Goal: Task Accomplishment & Management: Manage account settings

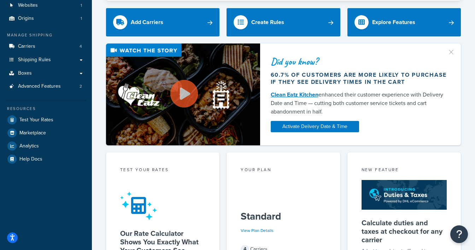
scroll to position [37, 0]
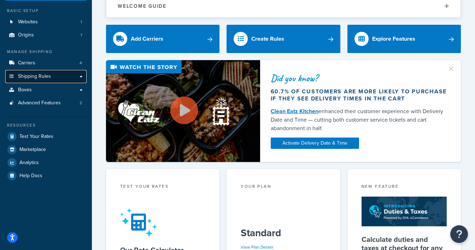
click at [36, 76] on span "Shipping Rules" at bounding box center [34, 77] width 33 height 6
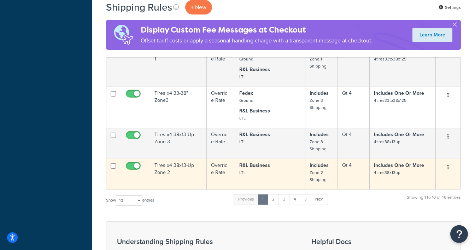
scroll to position [448, 0]
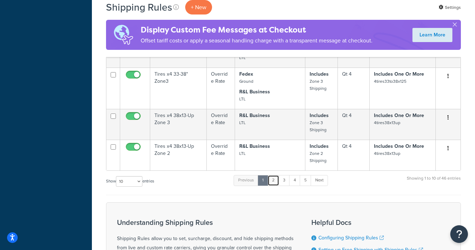
click at [272, 180] on link "2" at bounding box center [274, 180] width 12 height 11
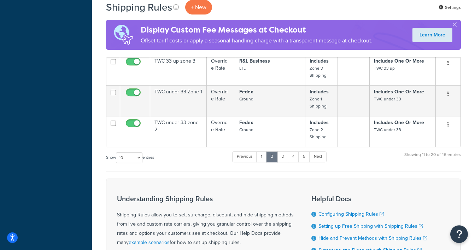
scroll to position [299, 0]
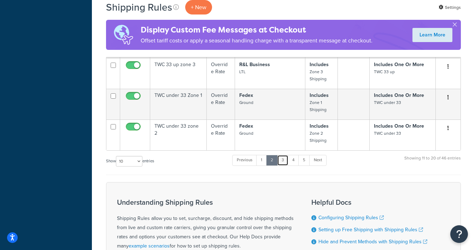
click at [283, 160] on link "3" at bounding box center [282, 160] width 11 height 11
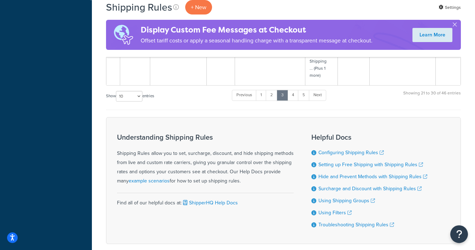
scroll to position [675, 0]
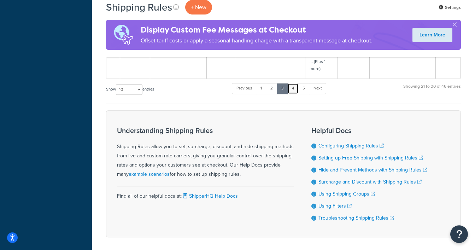
click at [295, 88] on link "4" at bounding box center [293, 88] width 11 height 11
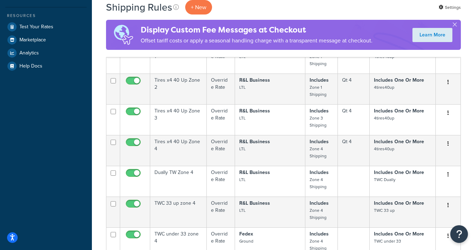
scroll to position [149, 0]
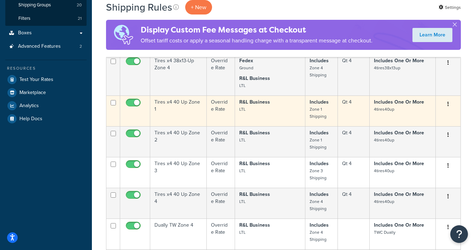
click at [449, 104] on icon "button" at bounding box center [448, 104] width 1 height 5
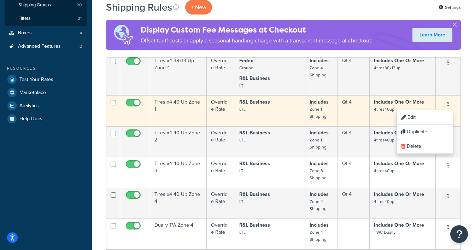
click at [449, 104] on icon "button" at bounding box center [448, 104] width 1 height 5
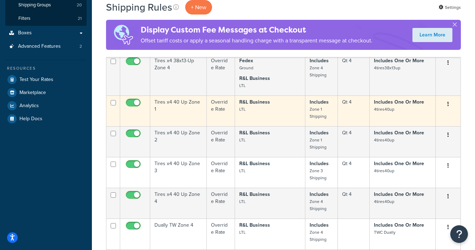
click at [449, 104] on icon "button" at bounding box center [448, 104] width 1 height 5
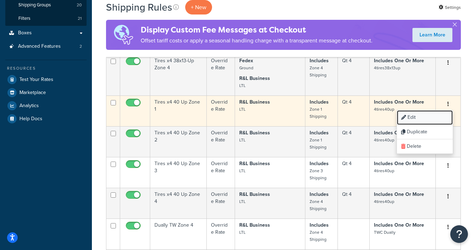
click at [415, 116] on link "Edit" at bounding box center [425, 117] width 56 height 15
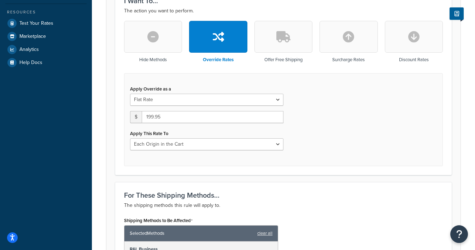
scroll to position [224, 0]
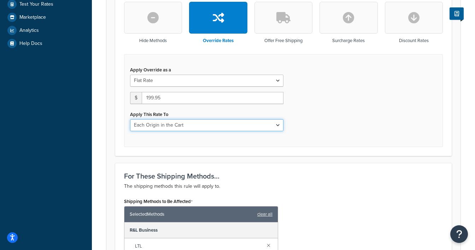
click at [130, 119] on select "Each Shipment in the Cart Each Origin in the Cart Each Shipping Group in the Ca…" at bounding box center [207, 125] width 154 height 12
click option "Each Origin in the Cart" at bounding box center [0, 0] width 0 height 0
click at [130, 119] on select "Each Shipment in the Cart Each Origin in the Cart Each Shipping Group in the Ca…" at bounding box center [207, 125] width 154 height 12
click option "Each Shipping Group in the Cart" at bounding box center [0, 0] width 0 height 0
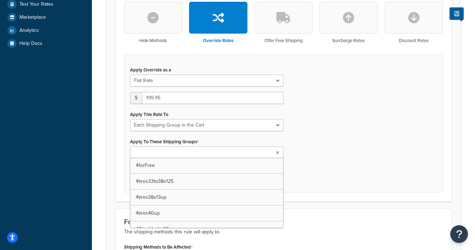
click at [277, 152] on icon at bounding box center [277, 153] width 3 height 4
click at [294, 127] on div "Apply Override as a Flat Rate Percentage Flat Rate & Percentage $ 199.95 Apply …" at bounding box center [283, 123] width 319 height 139
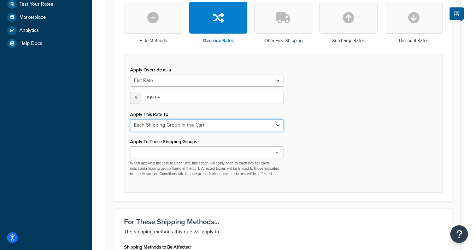
click at [130, 119] on select "Each Shipment in the Cart Each Shipping Group in the Cart Each Item within a Sh…" at bounding box center [207, 125] width 154 height 12
select select "CART"
click option "Each Shipment in the Cart" at bounding box center [0, 0] width 0 height 0
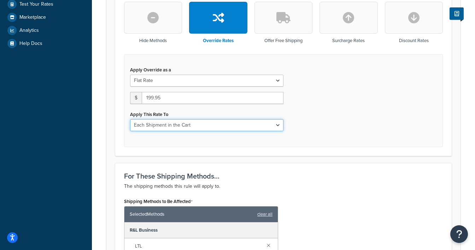
click at [130, 119] on select "Each Shipment in the Cart Each Shipping Group in the Cart Each Item within a Sh…" at bounding box center [207, 125] width 154 height 12
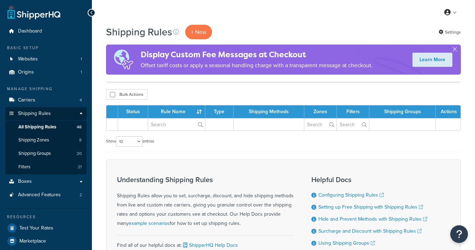
scroll to position [79, 0]
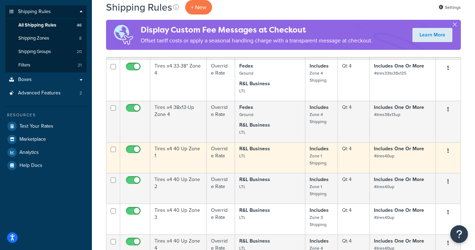
scroll to position [111, 0]
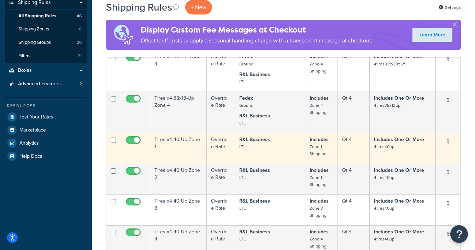
click at [449, 141] on icon "button" at bounding box center [448, 141] width 1 height 5
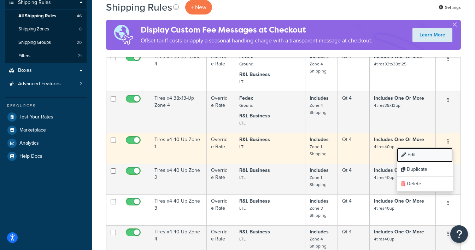
click at [415, 155] on link "Edit" at bounding box center [425, 155] width 56 height 15
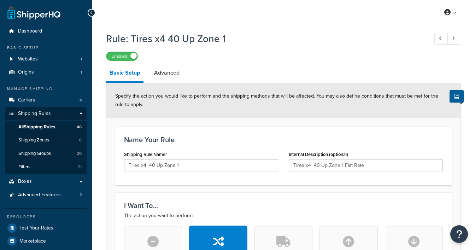
select select "LOCATION"
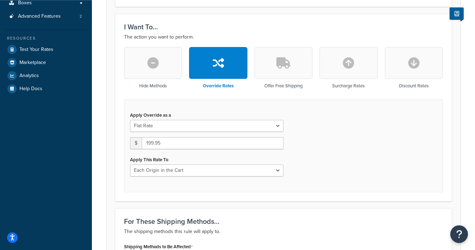
scroll to position [187, 0]
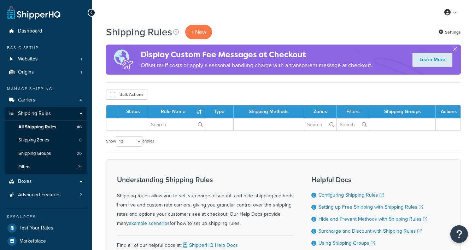
scroll to position [79, 0]
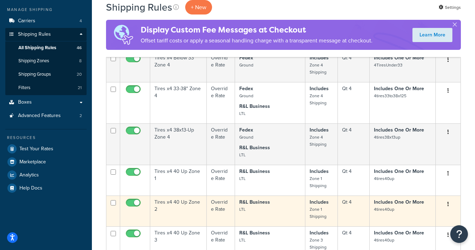
click at [449, 203] on icon "button" at bounding box center [448, 204] width 1 height 5
click at [412, 217] on link "Edit" at bounding box center [425, 217] width 56 height 15
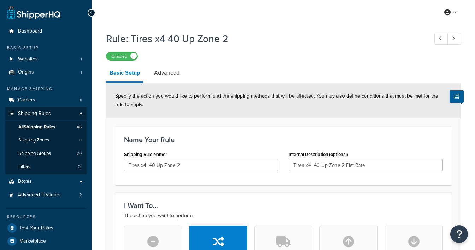
select select "LOCATION"
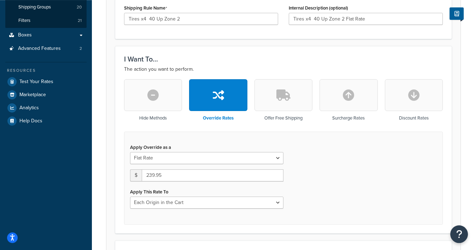
scroll to position [149, 0]
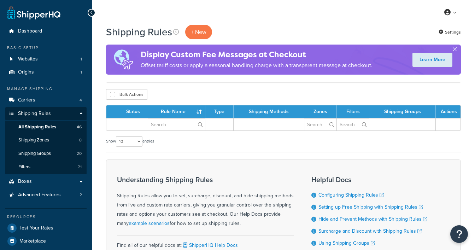
scroll to position [79, 0]
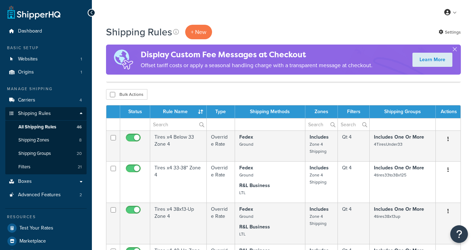
scroll to position [79, 0]
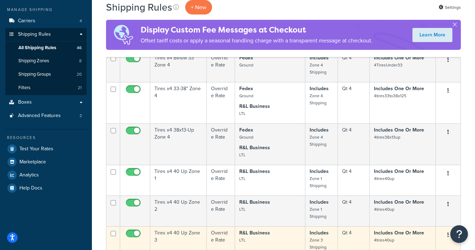
click at [448, 234] on button "button" at bounding box center [449, 235] width 10 height 11
click at [430, 248] on link "Edit" at bounding box center [425, 248] width 56 height 15
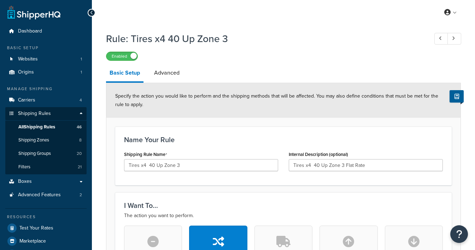
select select "LOCATION"
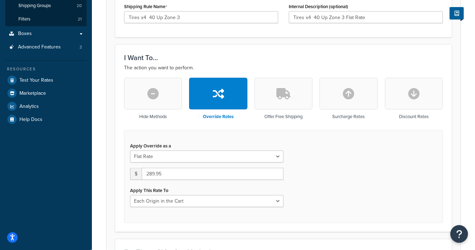
scroll to position [149, 0]
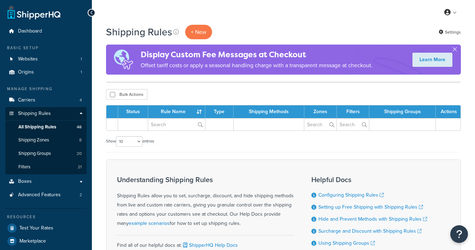
scroll to position [79, 0]
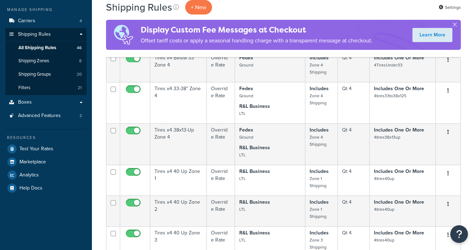
scroll to position [79, 0]
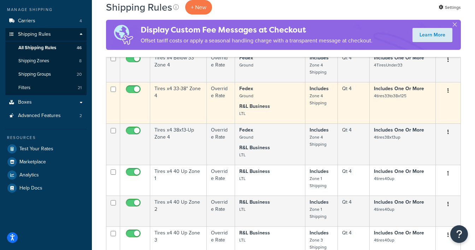
click at [449, 88] on icon "button" at bounding box center [448, 90] width 1 height 5
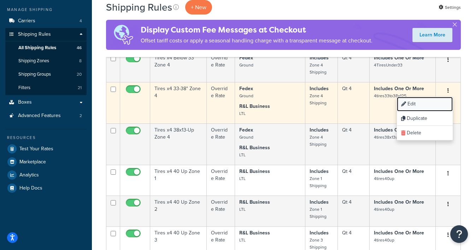
click at [417, 104] on link "Edit" at bounding box center [425, 104] width 56 height 15
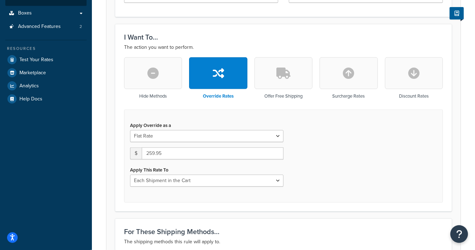
scroll to position [187, 0]
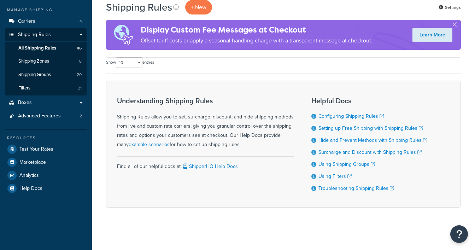
scroll to position [79, 0]
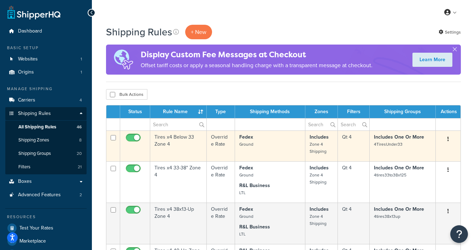
click at [449, 140] on button "button" at bounding box center [449, 139] width 10 height 11
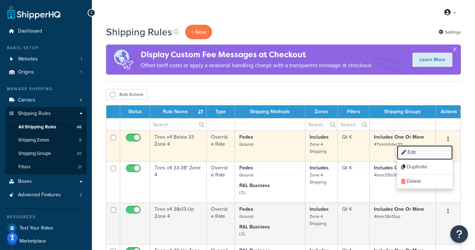
click at [411, 151] on link "Edit" at bounding box center [425, 152] width 56 height 15
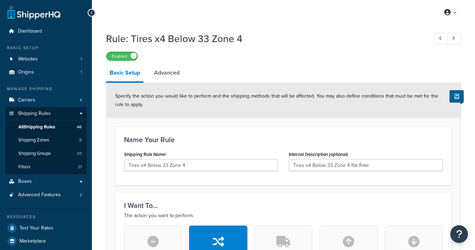
select select "LOCATION"
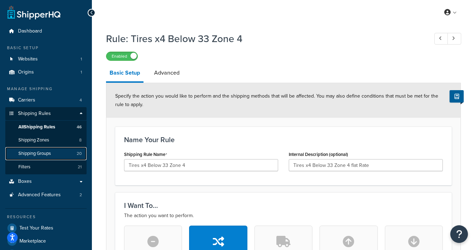
click at [48, 153] on span "Shipping Groups" at bounding box center [34, 154] width 33 height 6
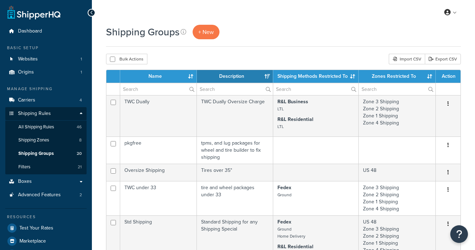
select select "15"
click at [53, 192] on span "Advanced Features" at bounding box center [39, 195] width 43 height 6
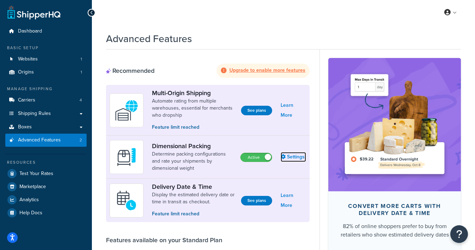
click at [297, 156] on link "Settings" at bounding box center [293, 157] width 25 height 10
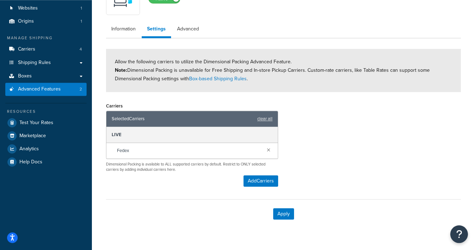
scroll to position [64, 0]
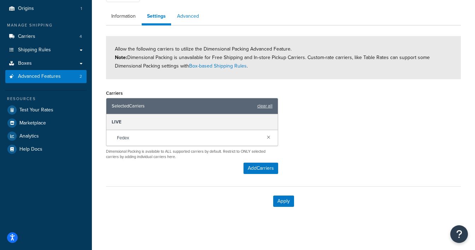
click at [192, 16] on link "Advanced" at bounding box center [188, 16] width 33 height 14
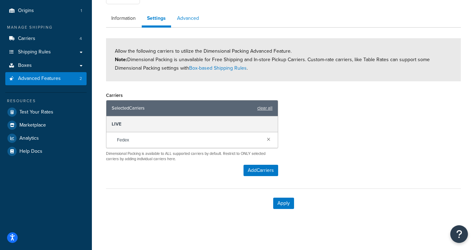
select select "false"
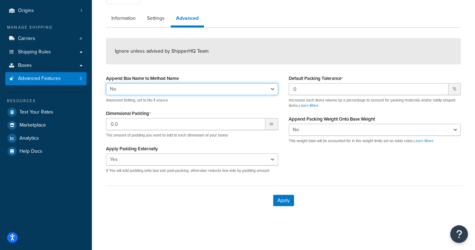
click at [106, 83] on select "Yes No" at bounding box center [192, 89] width 172 height 12
click at [273, 89] on select "Yes No" at bounding box center [192, 89] width 172 height 12
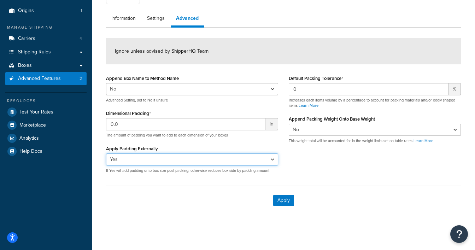
click at [106, 154] on select "Yes No" at bounding box center [192, 160] width 172 height 12
select select "false"
click option "No" at bounding box center [0, 0] width 0 height 0
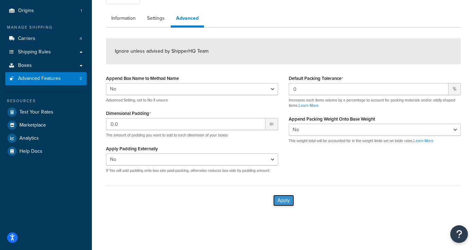
click at [283, 198] on button "Apply" at bounding box center [283, 200] width 21 height 11
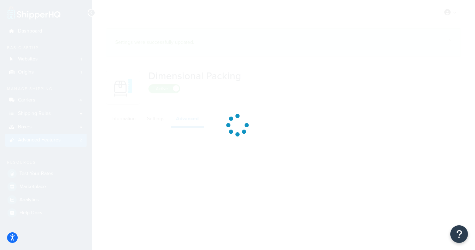
select select "false"
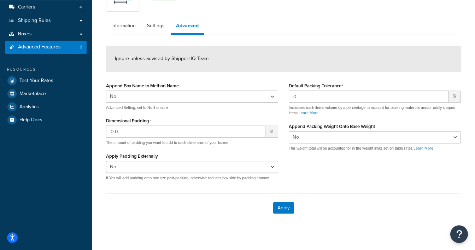
scroll to position [100, 0]
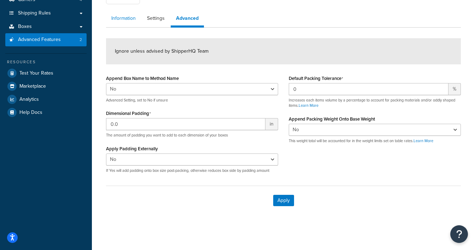
click at [130, 18] on link "Information" at bounding box center [123, 18] width 35 height 14
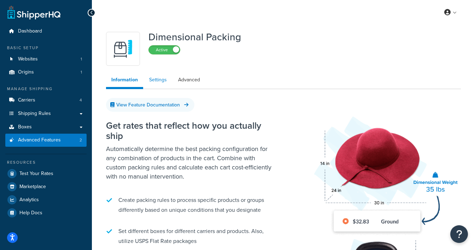
click at [156, 81] on link "Settings" at bounding box center [158, 80] width 28 height 14
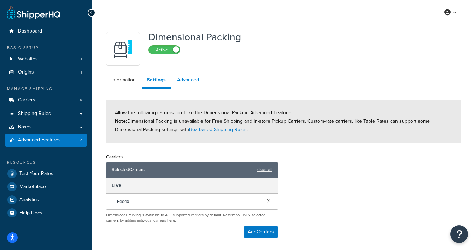
click at [189, 80] on link "Advanced" at bounding box center [188, 80] width 33 height 14
select select "false"
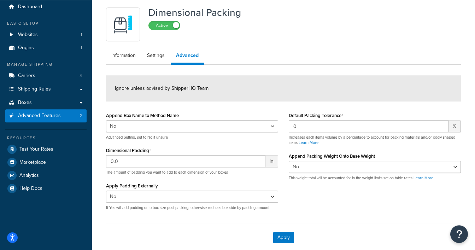
scroll to position [24, 0]
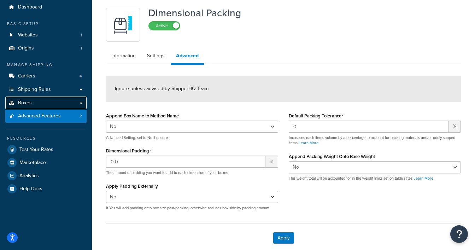
click at [78, 103] on link "Boxes" at bounding box center [45, 103] width 81 height 13
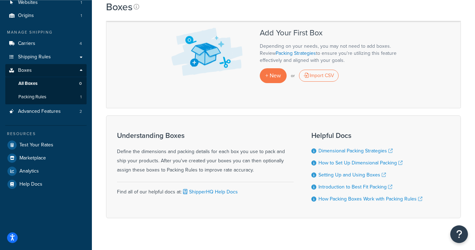
scroll to position [67, 0]
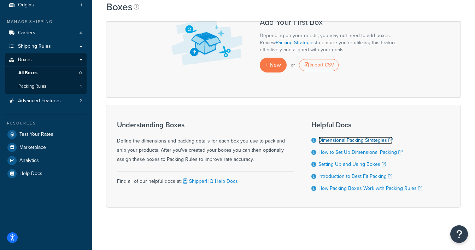
click at [335, 141] on link "Dimensional Packing Strategies" at bounding box center [356, 140] width 74 height 7
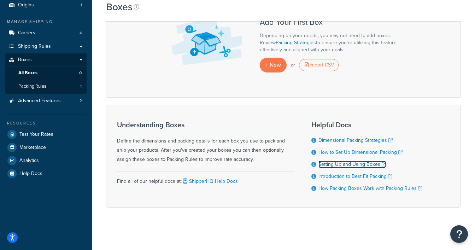
click at [349, 165] on link "Setting Up and Using Boxes" at bounding box center [353, 164] width 68 height 7
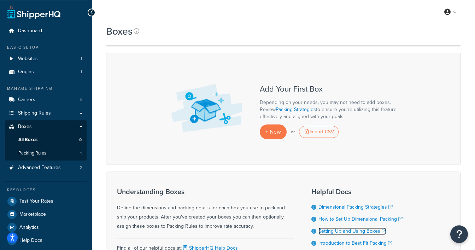
scroll to position [0, 0]
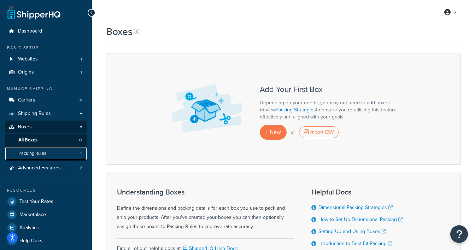
click at [36, 153] on span "Packing Rules" at bounding box center [32, 154] width 28 height 6
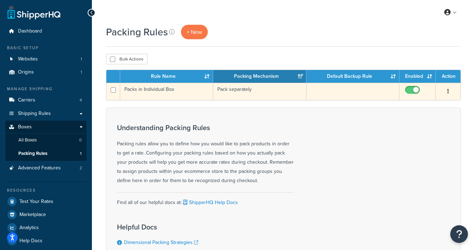
click at [449, 91] on icon "button" at bounding box center [448, 91] width 1 height 5
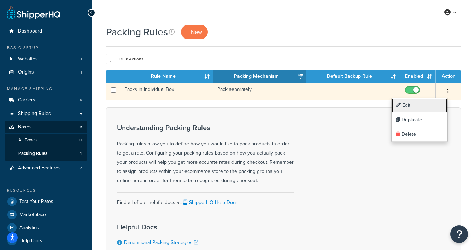
click at [411, 103] on link "Edit" at bounding box center [420, 105] width 56 height 15
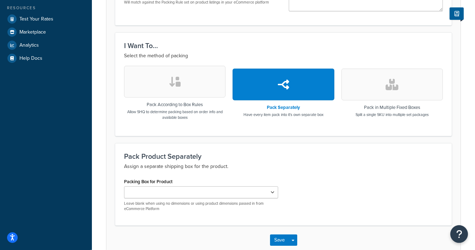
scroll to position [187, 0]
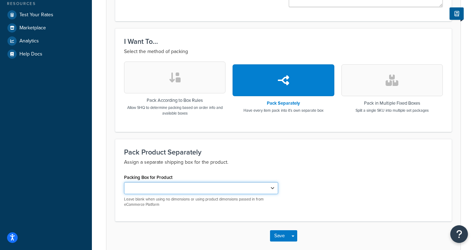
click at [124, 182] on select "Packing Box for Product" at bounding box center [201, 188] width 154 height 12
click at [272, 187] on select "Packing Box for Product" at bounding box center [201, 188] width 154 height 12
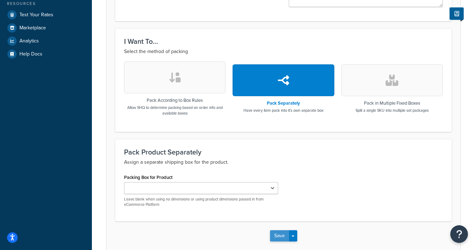
click at [282, 236] on button "Save" at bounding box center [279, 235] width 19 height 11
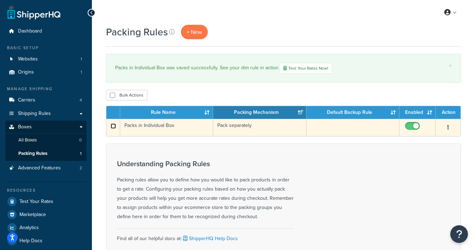
click at [114, 127] on input "checkbox" at bounding box center [113, 125] width 5 height 5
checkbox input "true"
click at [115, 126] on input "checkbox" at bounding box center [113, 125] width 5 height 5
checkbox input "false"
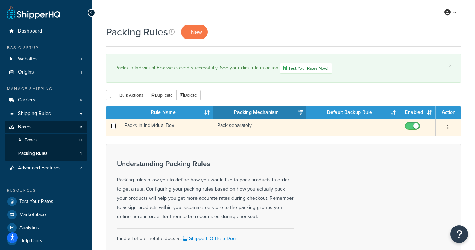
checkbox input "false"
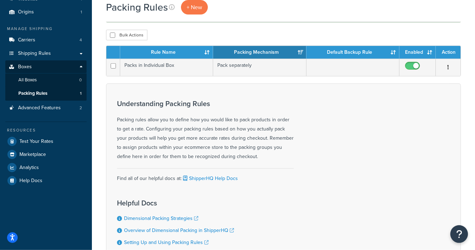
scroll to position [75, 0]
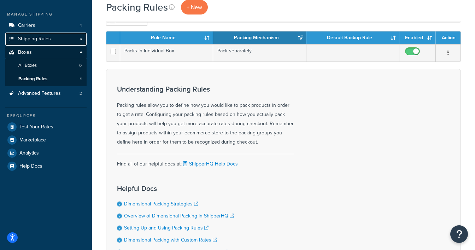
click at [37, 39] on span "Shipping Rules" at bounding box center [34, 39] width 33 height 6
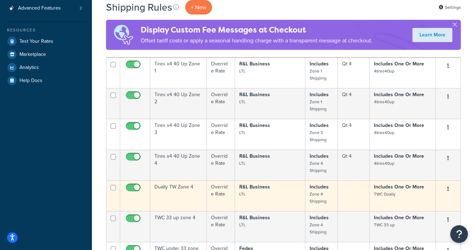
scroll to position [299, 0]
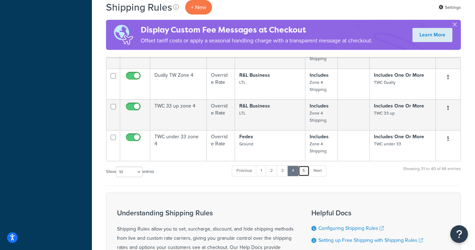
click at [303, 168] on link "5" at bounding box center [304, 171] width 12 height 11
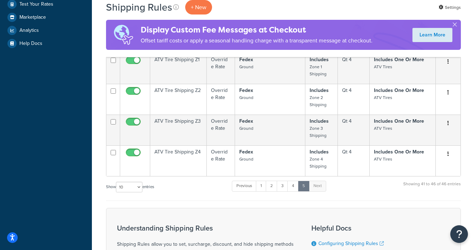
scroll to position [336, 0]
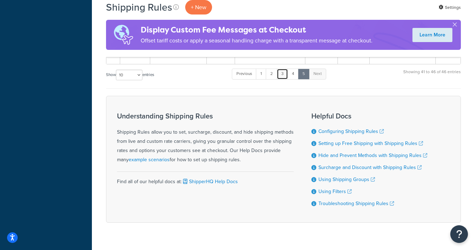
click at [281, 74] on link "3" at bounding box center [282, 74] width 11 height 11
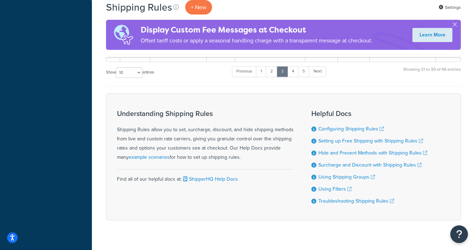
scroll to position [704, 0]
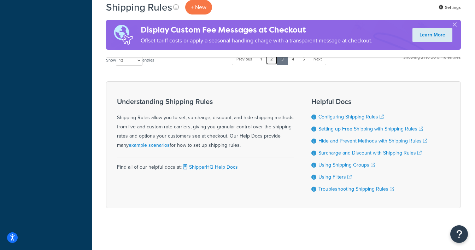
click at [275, 59] on link "2" at bounding box center [272, 59] width 12 height 11
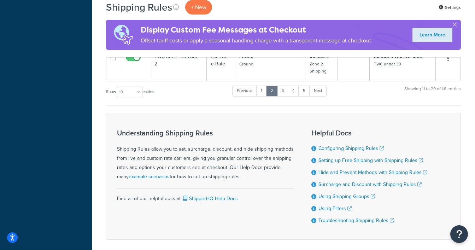
scroll to position [399, 0]
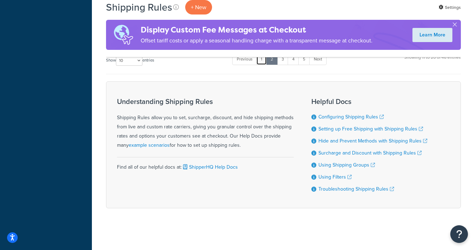
click at [264, 60] on link "1" at bounding box center [261, 59] width 11 height 11
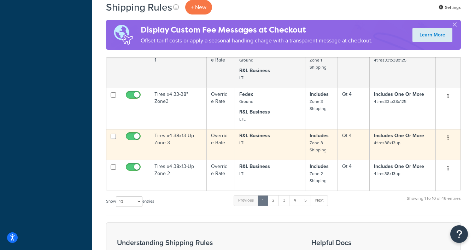
scroll to position [437, 0]
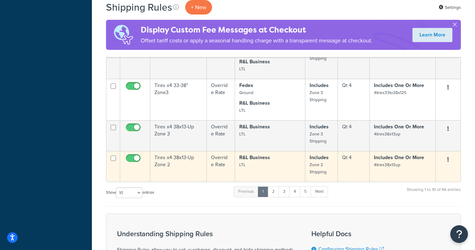
click at [448, 158] on button "button" at bounding box center [449, 159] width 10 height 11
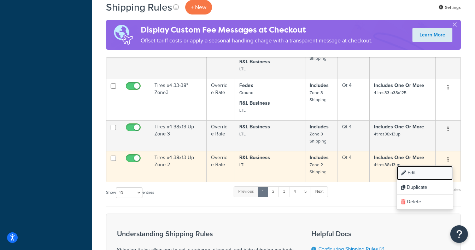
click at [414, 171] on link "Edit" at bounding box center [425, 173] width 56 height 15
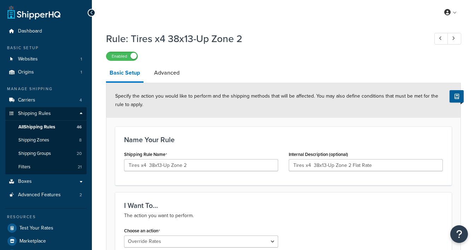
select select "OVERRIDE"
select select "LOCATION"
click at [44, 114] on span "Shipping Rules" at bounding box center [34, 114] width 33 height 6
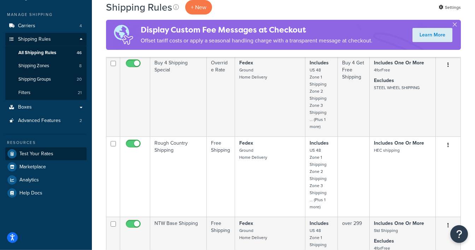
scroll to position [75, 0]
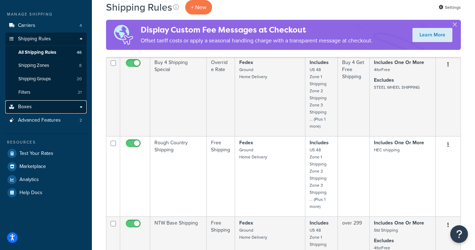
click at [84, 105] on link "Boxes" at bounding box center [45, 106] width 81 height 13
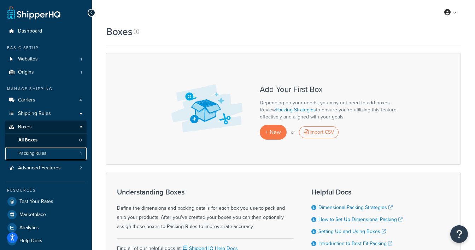
click at [41, 154] on span "Packing Rules" at bounding box center [32, 154] width 28 height 6
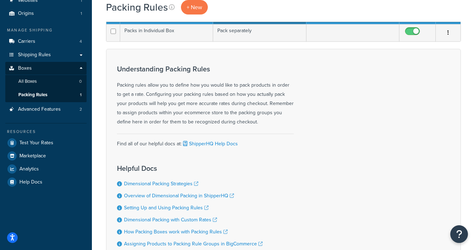
scroll to position [75, 0]
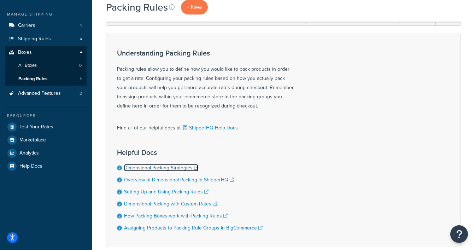
click at [164, 168] on link "Dimensional Packing Strategies" at bounding box center [161, 167] width 74 height 7
